Goal: Task Accomplishment & Management: Manage account settings

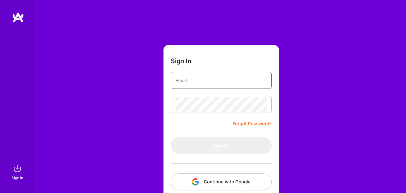
click at [200, 84] on input "email" at bounding box center [220, 80] width 91 height 15
type input "[EMAIL_ADDRESS][DOMAIN_NAME]"
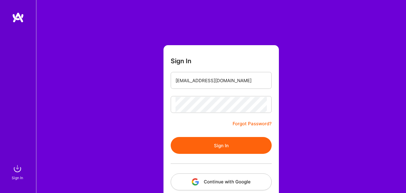
click at [207, 147] on button "Sign In" at bounding box center [221, 145] width 101 height 17
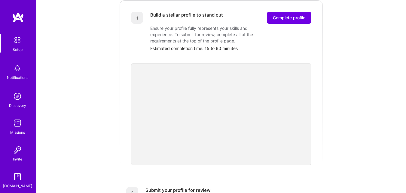
scroll to position [30, 0]
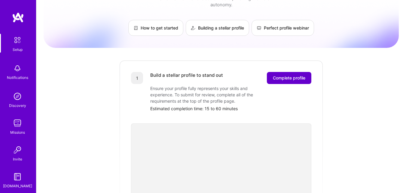
click at [293, 75] on span "Complete profile" at bounding box center [289, 78] width 32 height 6
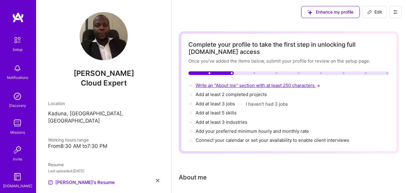
click at [247, 85] on span "Write an "About me" section with at least 250 characters →" at bounding box center [259, 85] width 126 height 6
select select "US"
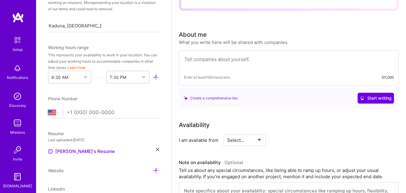
scroll to position [136, 0]
